Goal: Task Accomplishment & Management: Manage account settings

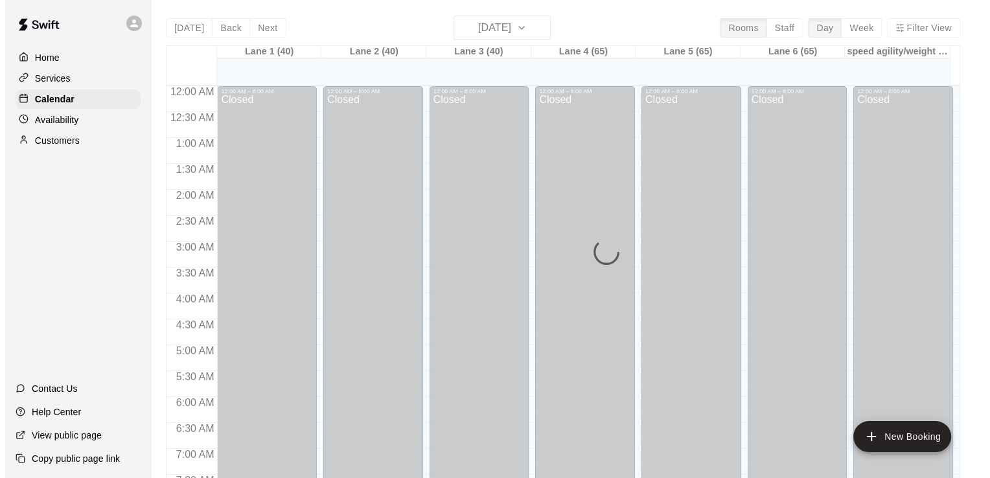
scroll to position [797, 0]
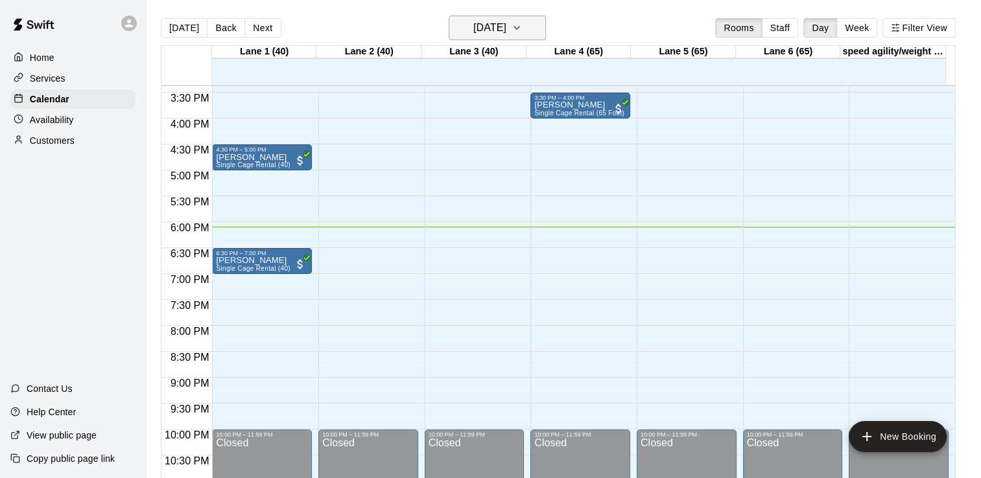
click at [473, 32] on h6 "[DATE]" at bounding box center [489, 28] width 33 height 18
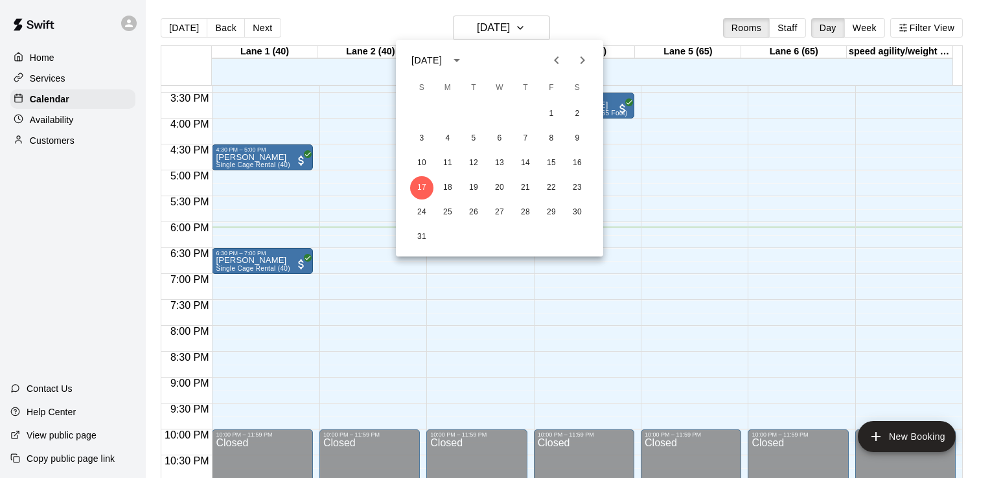
click at [793, 36] on div at bounding box center [495, 239] width 990 height 478
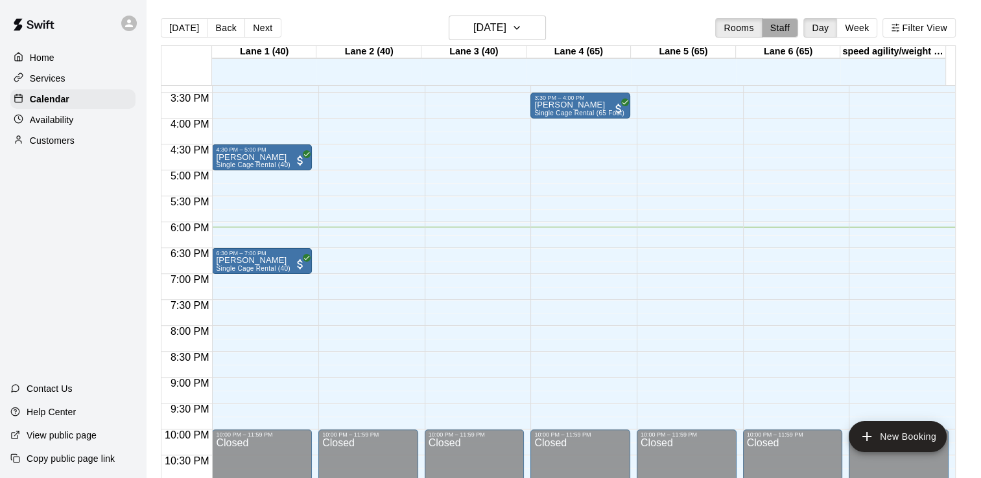
click at [795, 33] on button "Staff" at bounding box center [780, 27] width 37 height 19
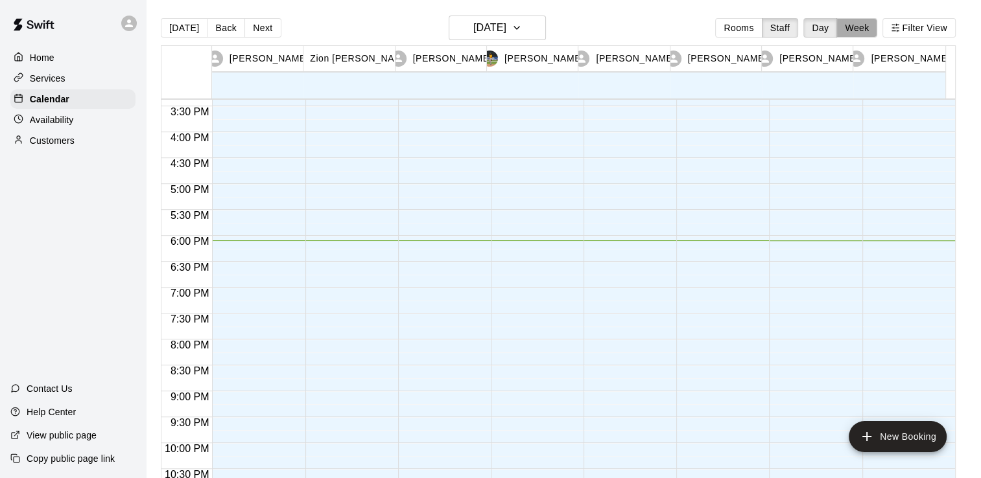
click at [861, 27] on button "Week" at bounding box center [856, 27] width 41 height 19
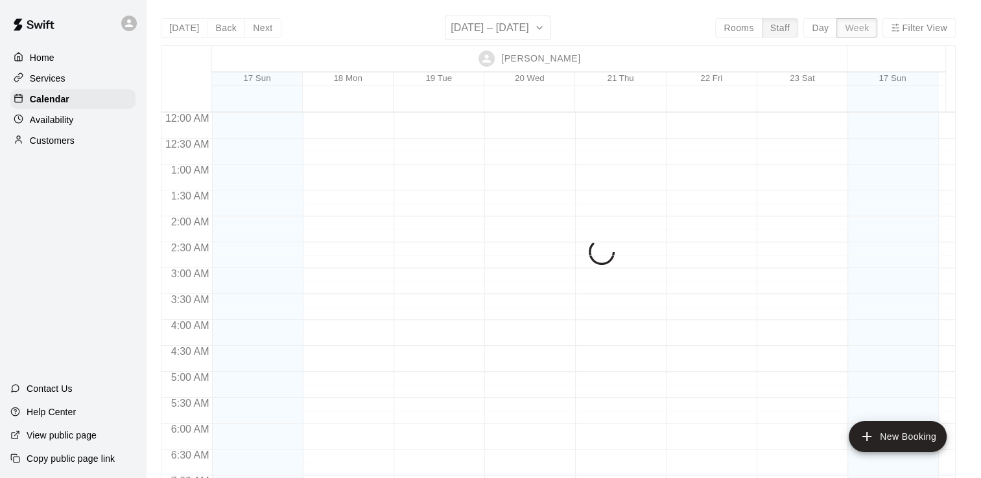
click at [841, 106] on div at bounding box center [529, 105] width 635 height 13
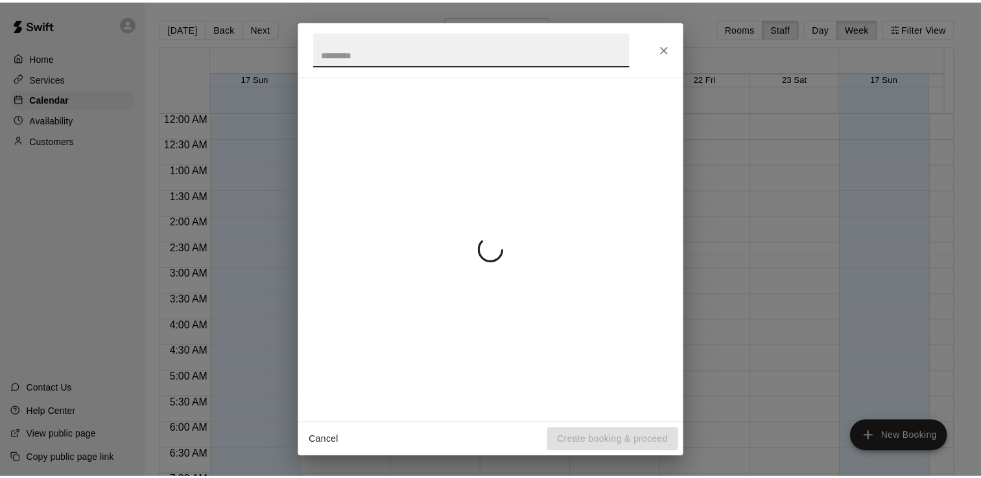
scroll to position [873, 0]
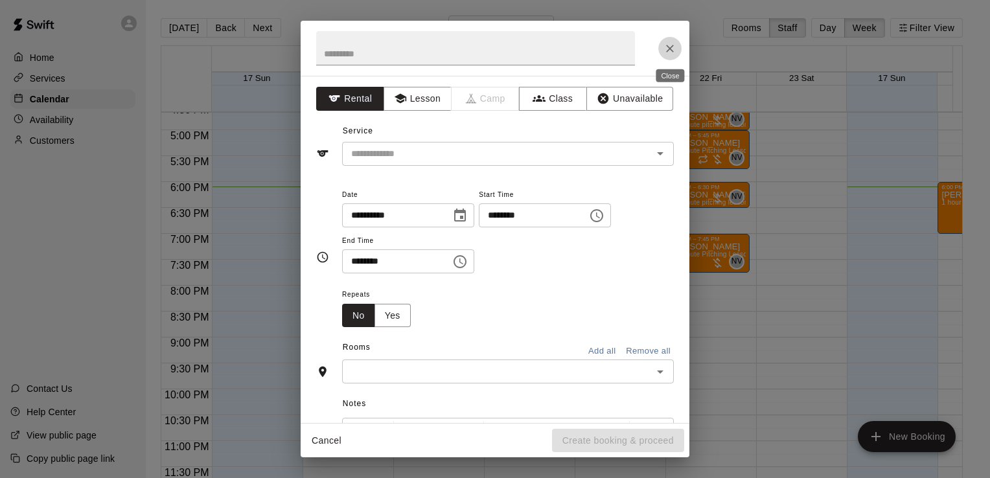
click at [672, 42] on icon "Close" at bounding box center [670, 48] width 13 height 13
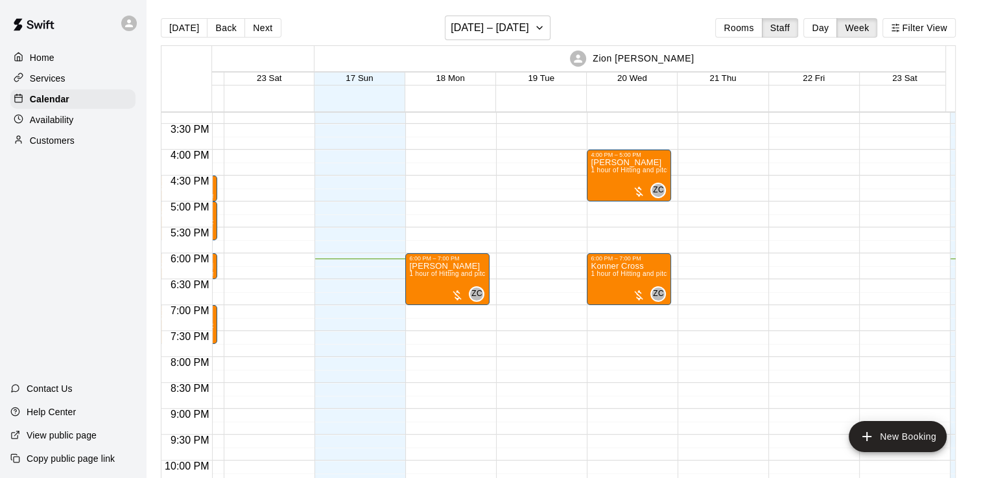
scroll to position [0, 591]
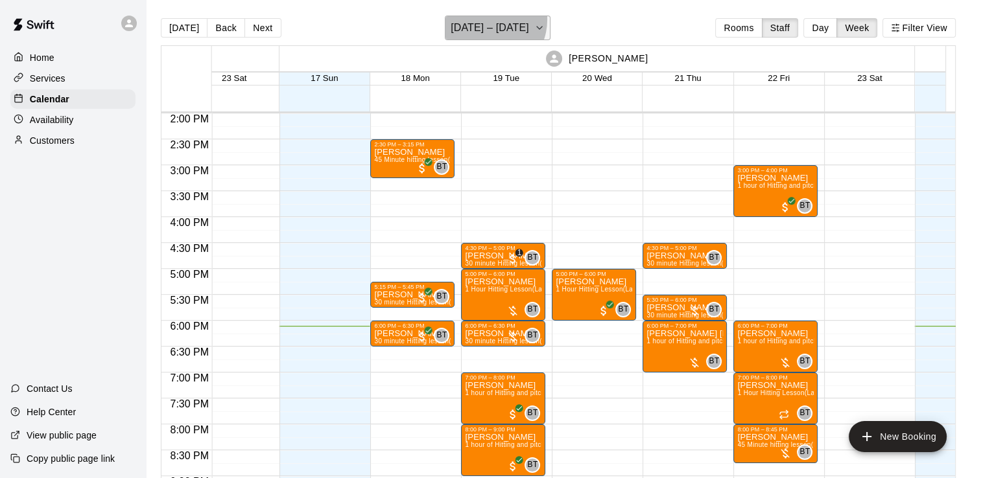
click at [489, 19] on h6 "[DATE] – [DATE]" at bounding box center [490, 28] width 78 height 18
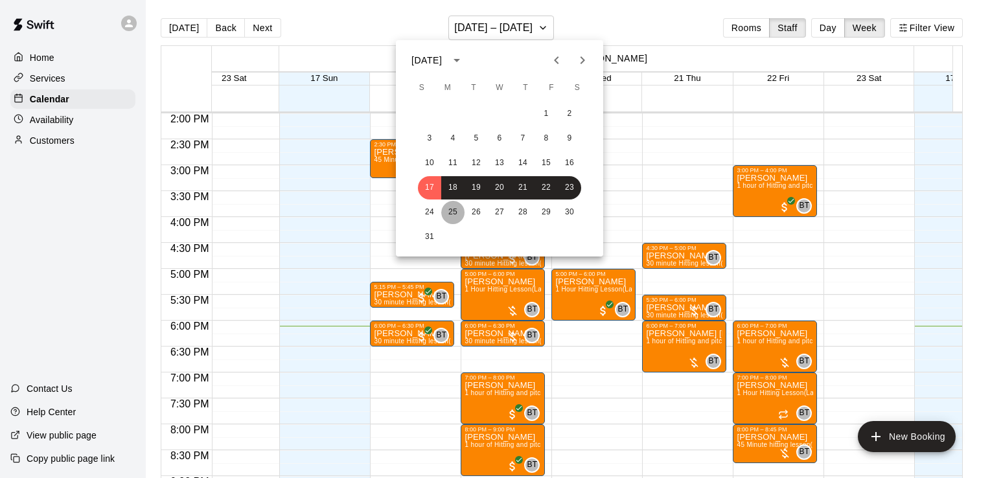
click at [446, 213] on button "25" at bounding box center [452, 212] width 23 height 23
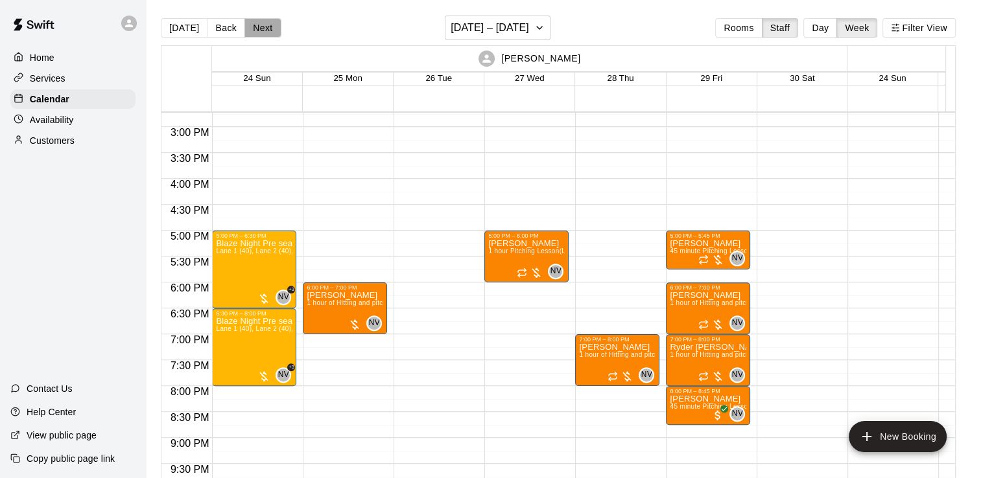
click at [268, 32] on button "Next" at bounding box center [262, 27] width 36 height 19
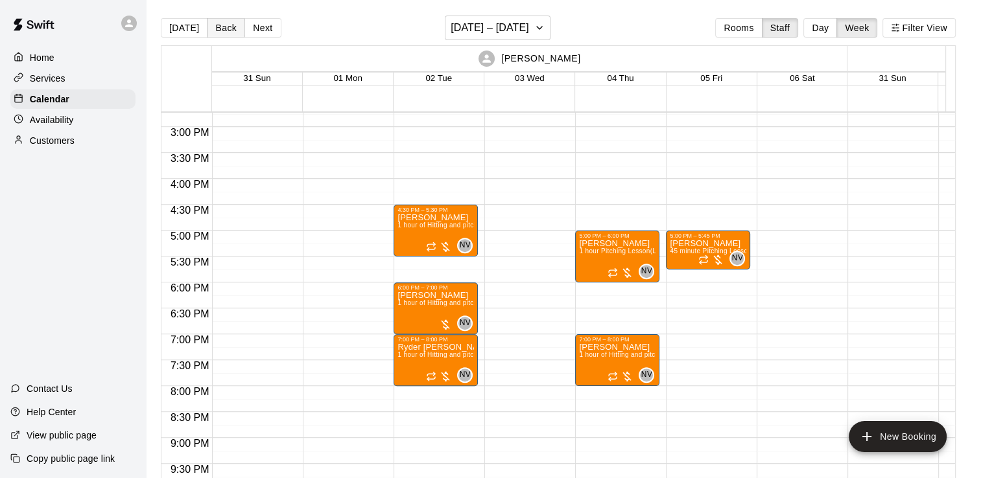
click at [220, 31] on button "Back" at bounding box center [226, 27] width 38 height 19
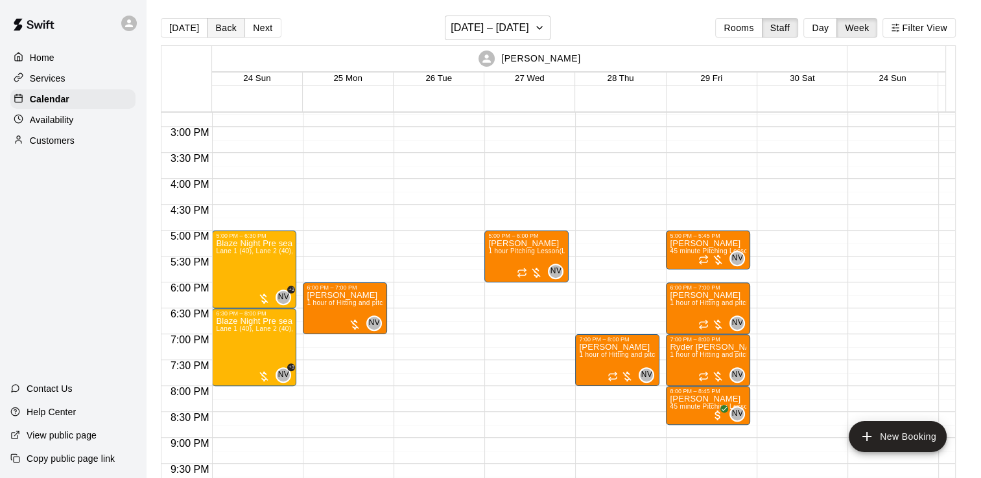
click at [220, 31] on button "Back" at bounding box center [226, 27] width 38 height 19
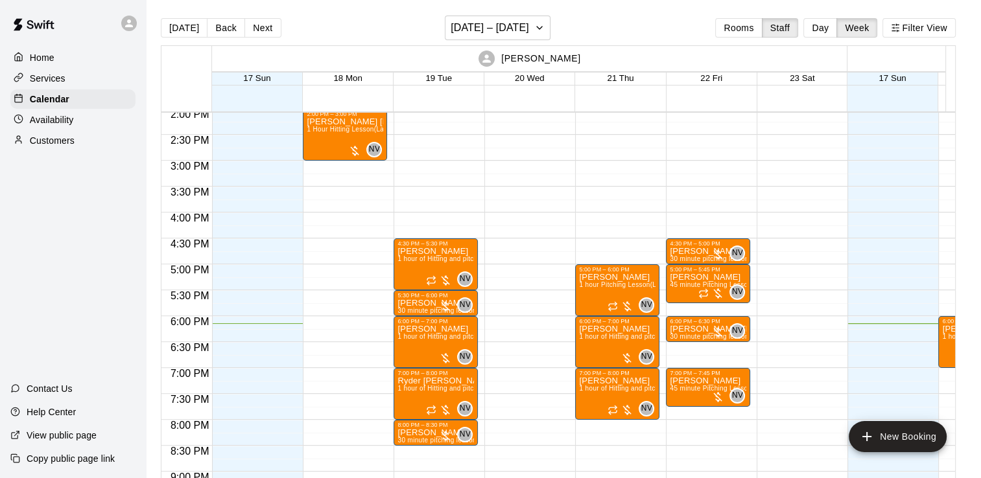
scroll to position [729, 0]
click at [264, 30] on button "Next" at bounding box center [262, 27] width 36 height 19
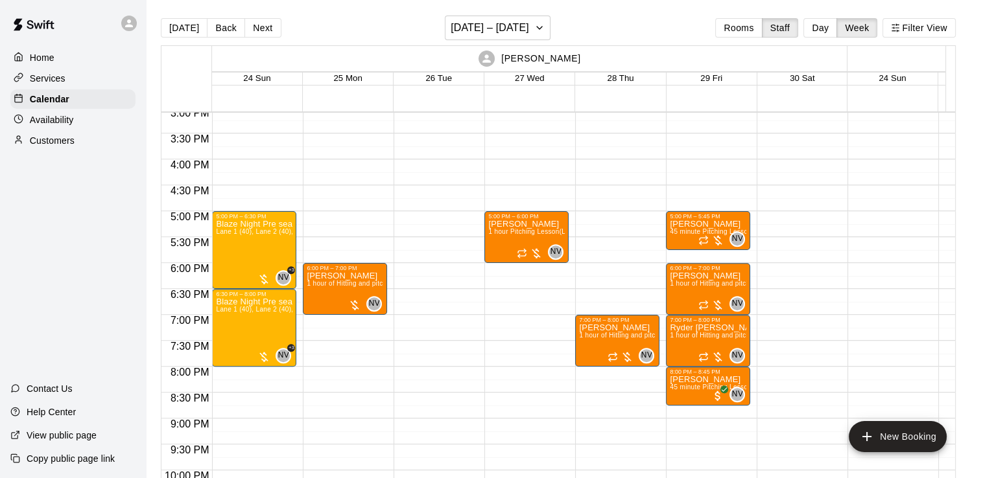
scroll to position [789, 0]
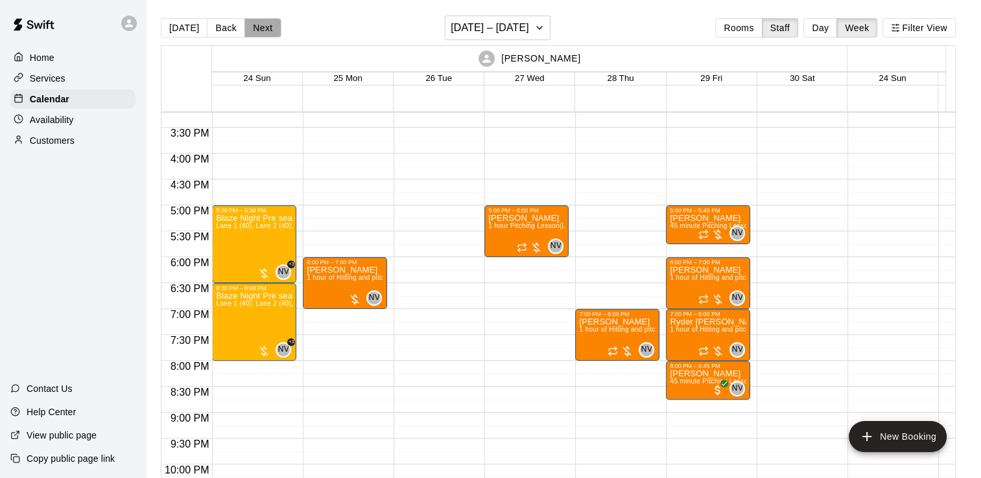
click at [259, 27] on button "Next" at bounding box center [262, 27] width 36 height 19
